Goal: Navigation & Orientation: Go to known website

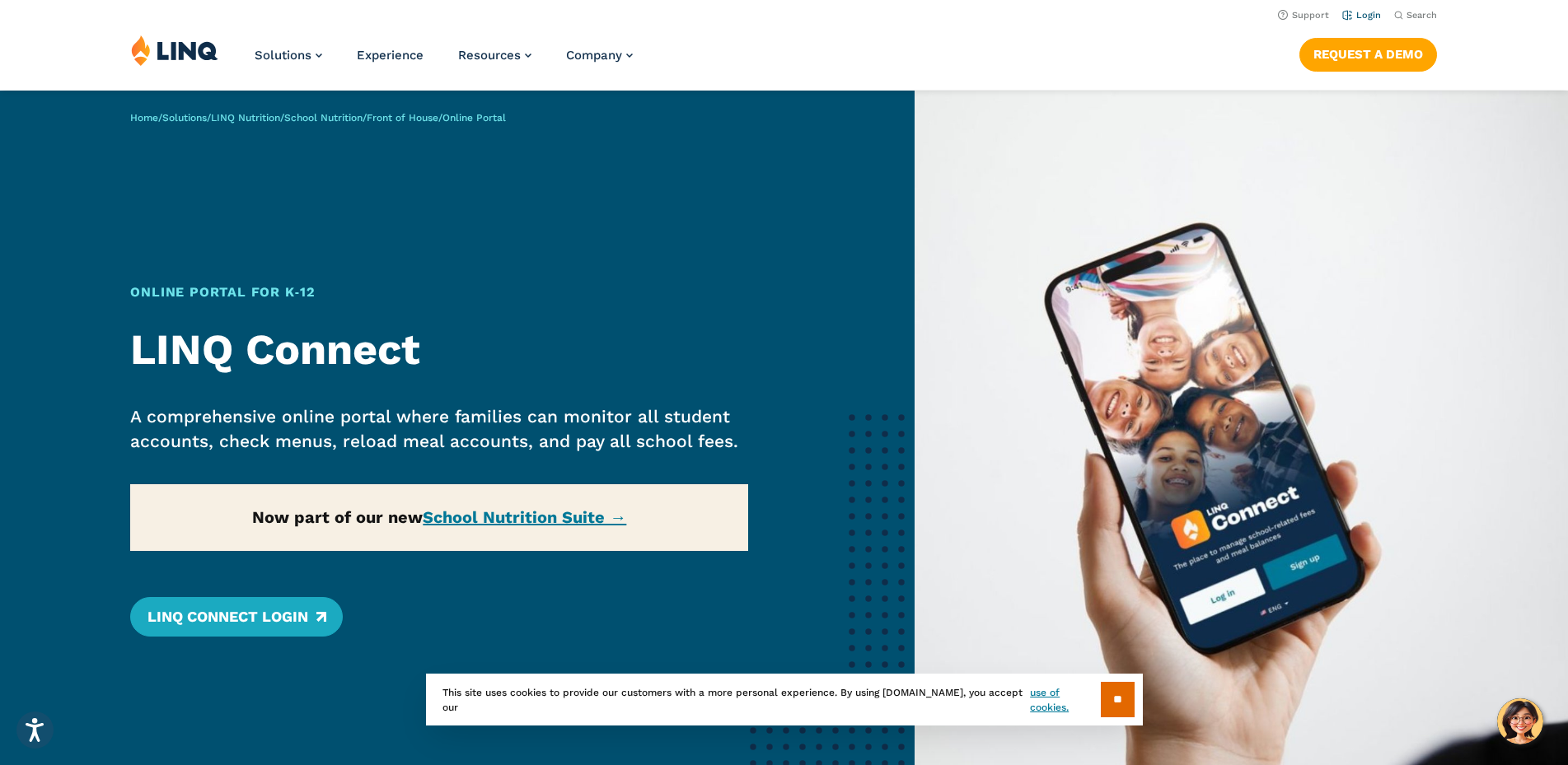
click at [1362, 14] on link "Login" at bounding box center [1362, 14] width 38 height 11
